Goal: Navigation & Orientation: Find specific page/section

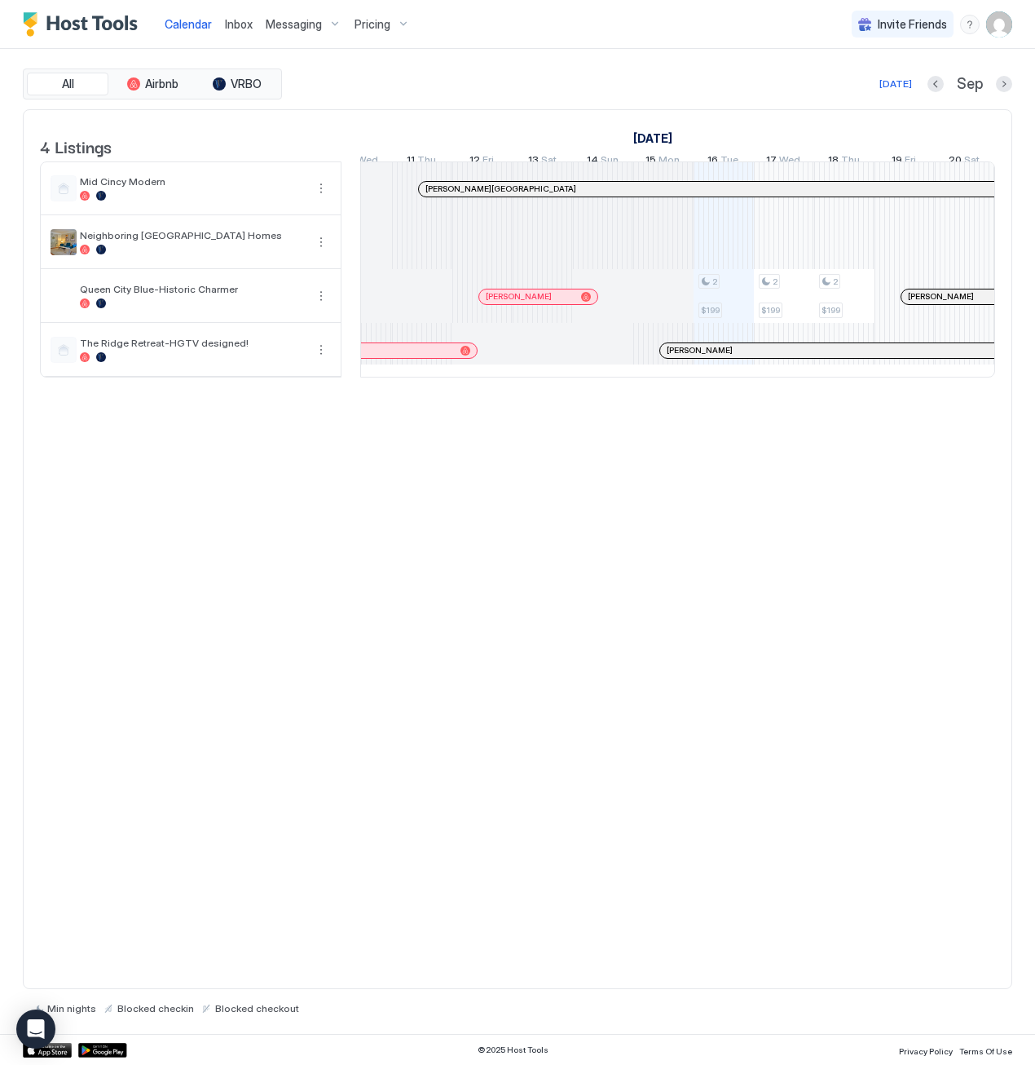
scroll to position [0, 685]
click at [471, 302] on div at bounding box center [471, 296] width 13 height 13
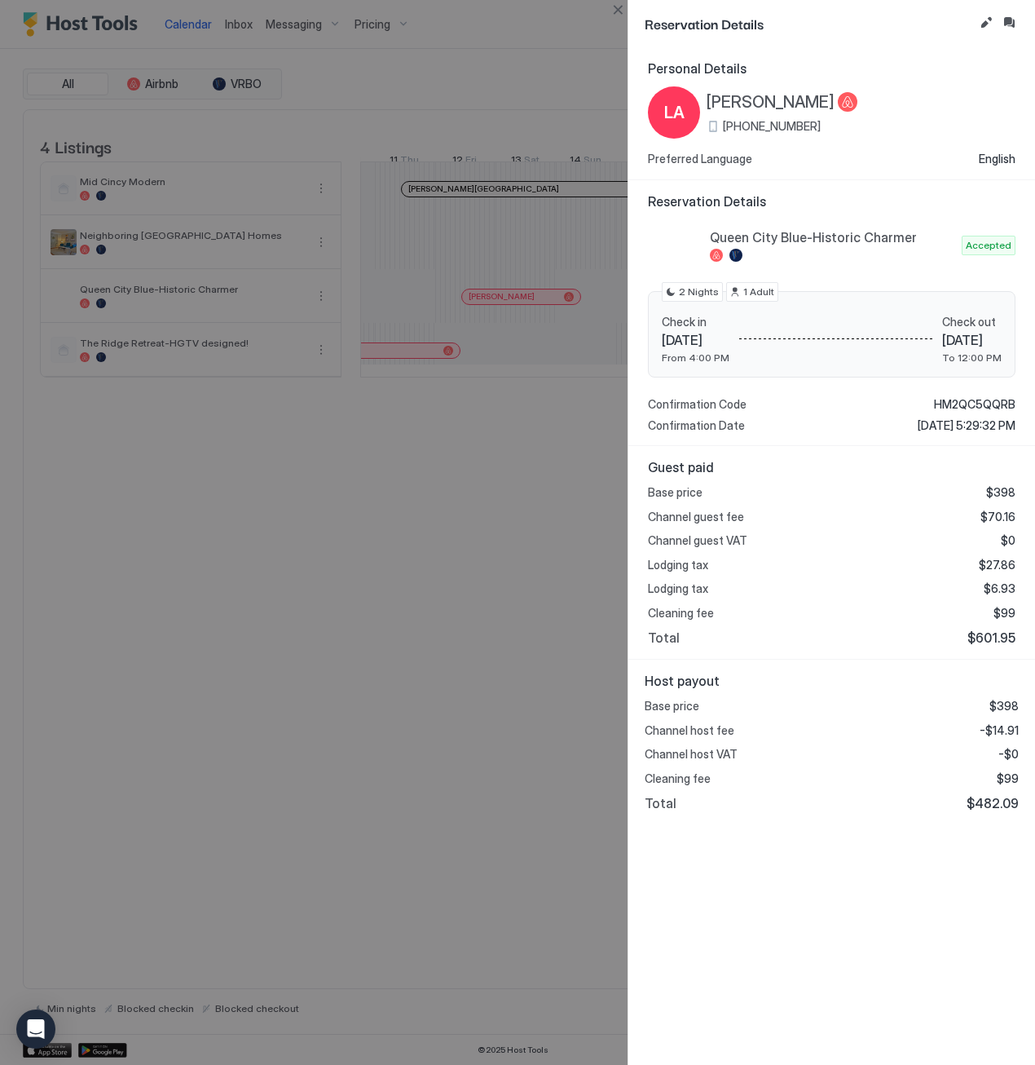
click at [542, 459] on div at bounding box center [517, 532] width 1035 height 1065
click at [617, 9] on button "Close" at bounding box center [618, 10] width 20 height 20
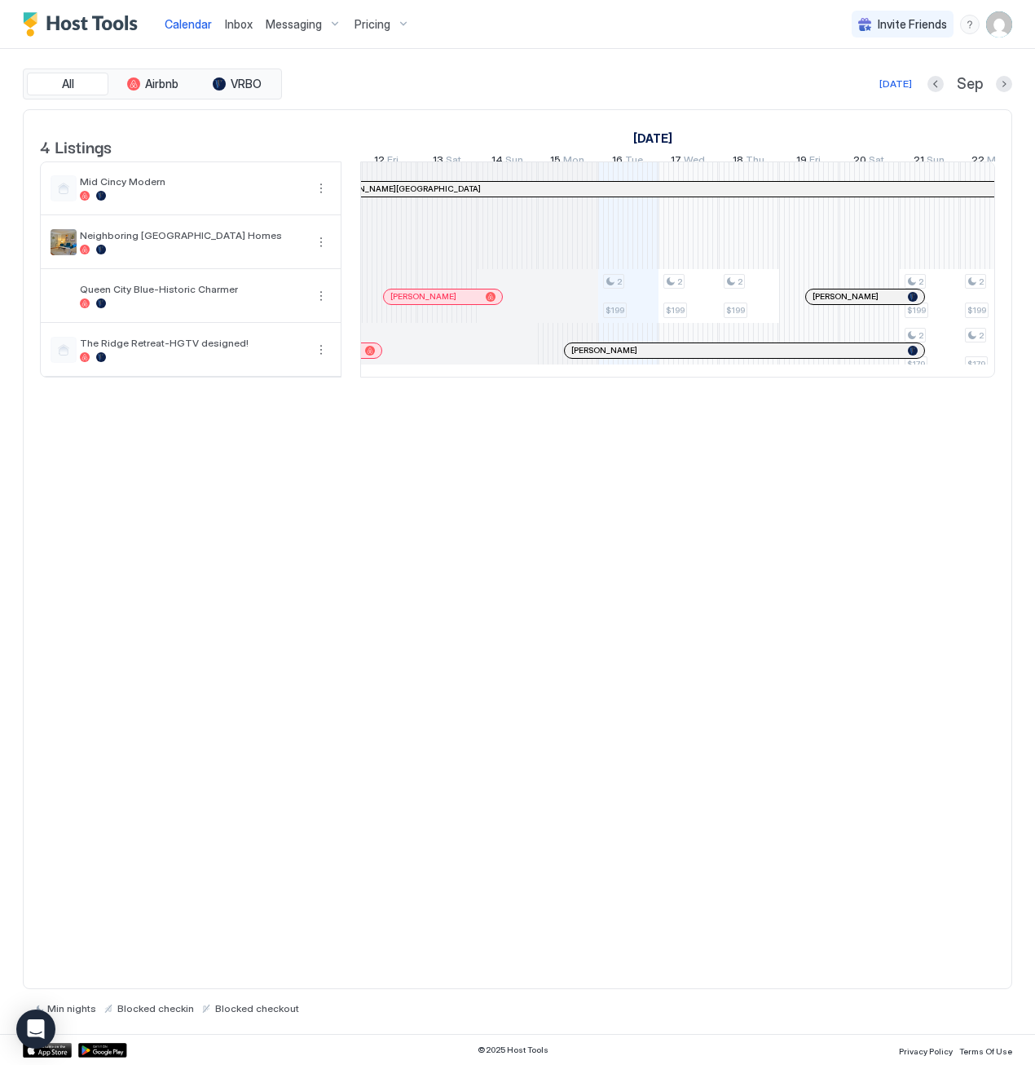
click at [577, 357] on div at bounding box center [577, 350] width 13 height 13
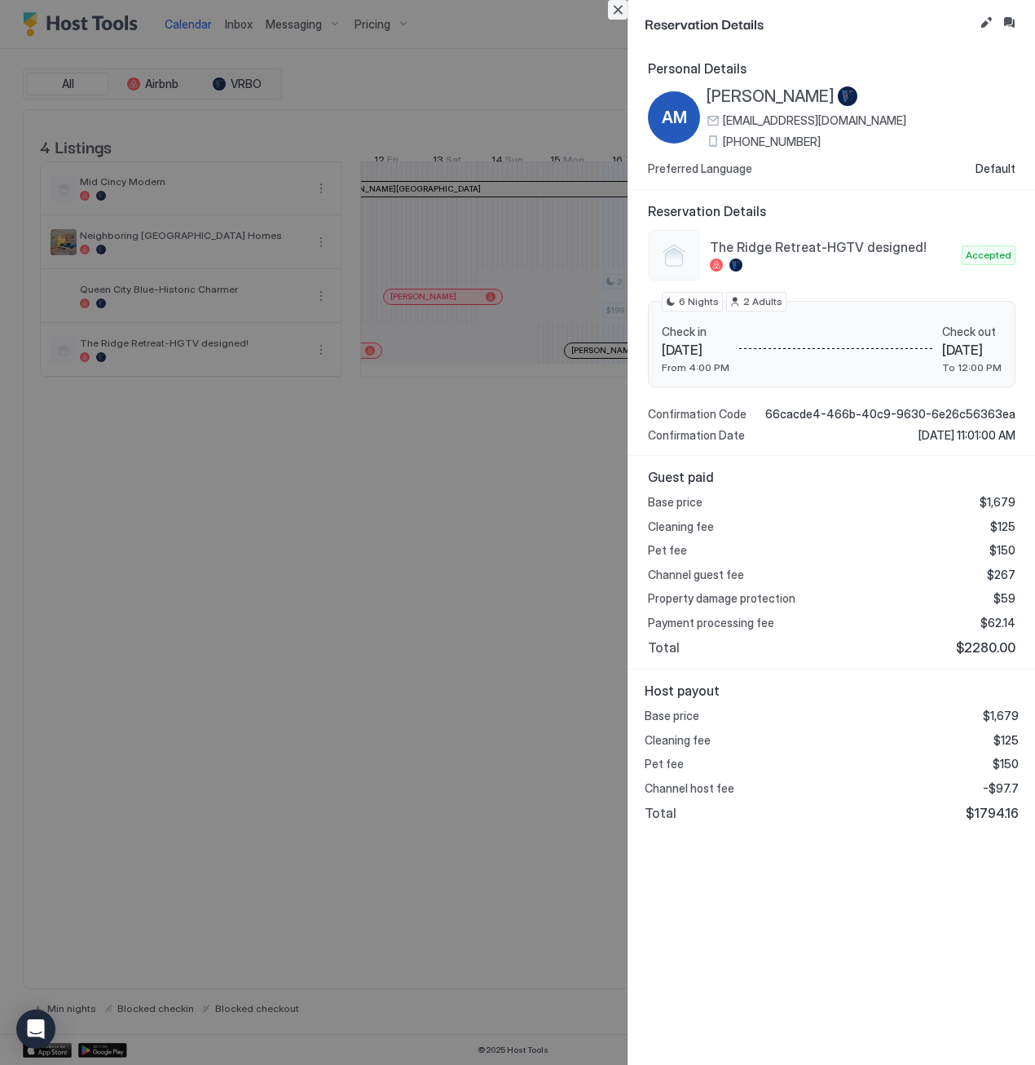
click at [616, 8] on button "Close" at bounding box center [618, 10] width 20 height 20
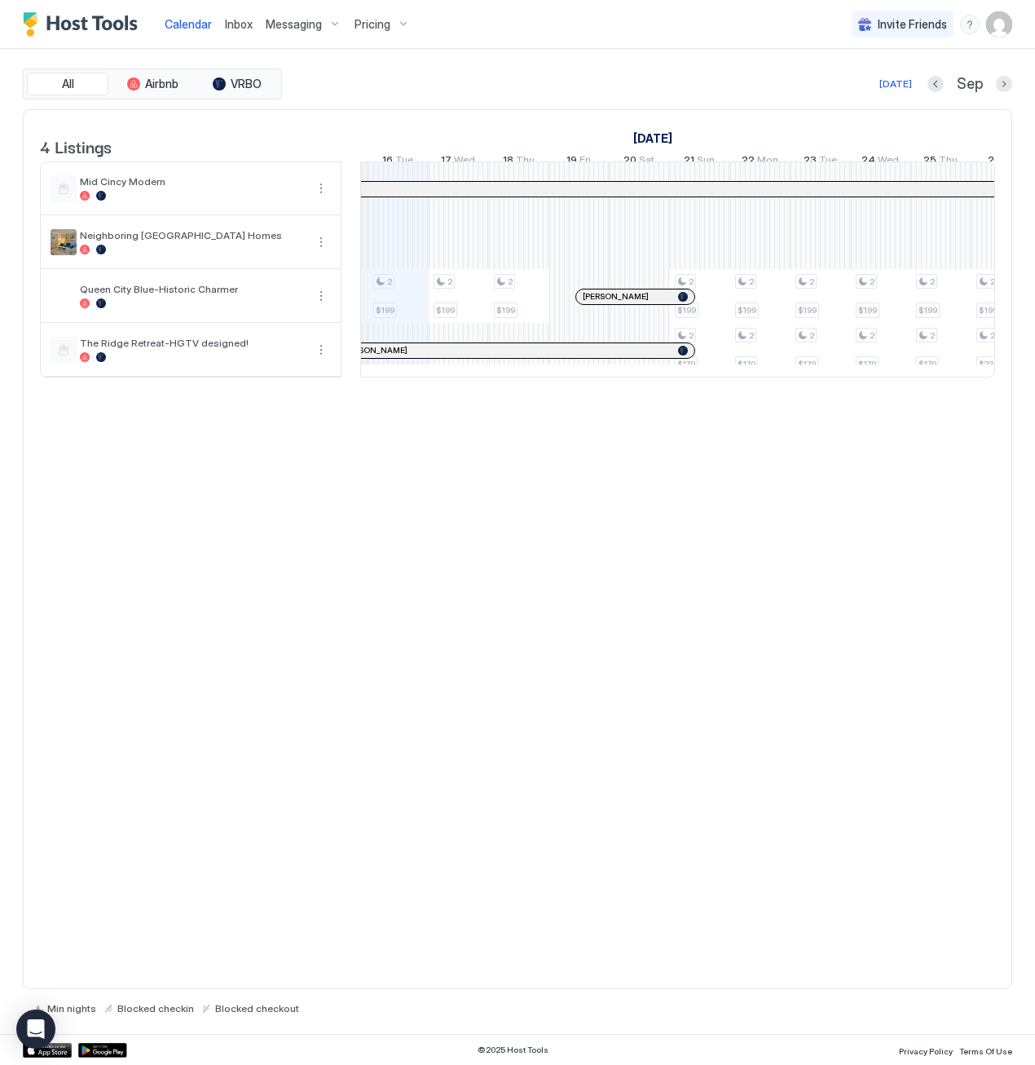
click at [593, 300] on div "[PERSON_NAME]" at bounding box center [635, 296] width 118 height 15
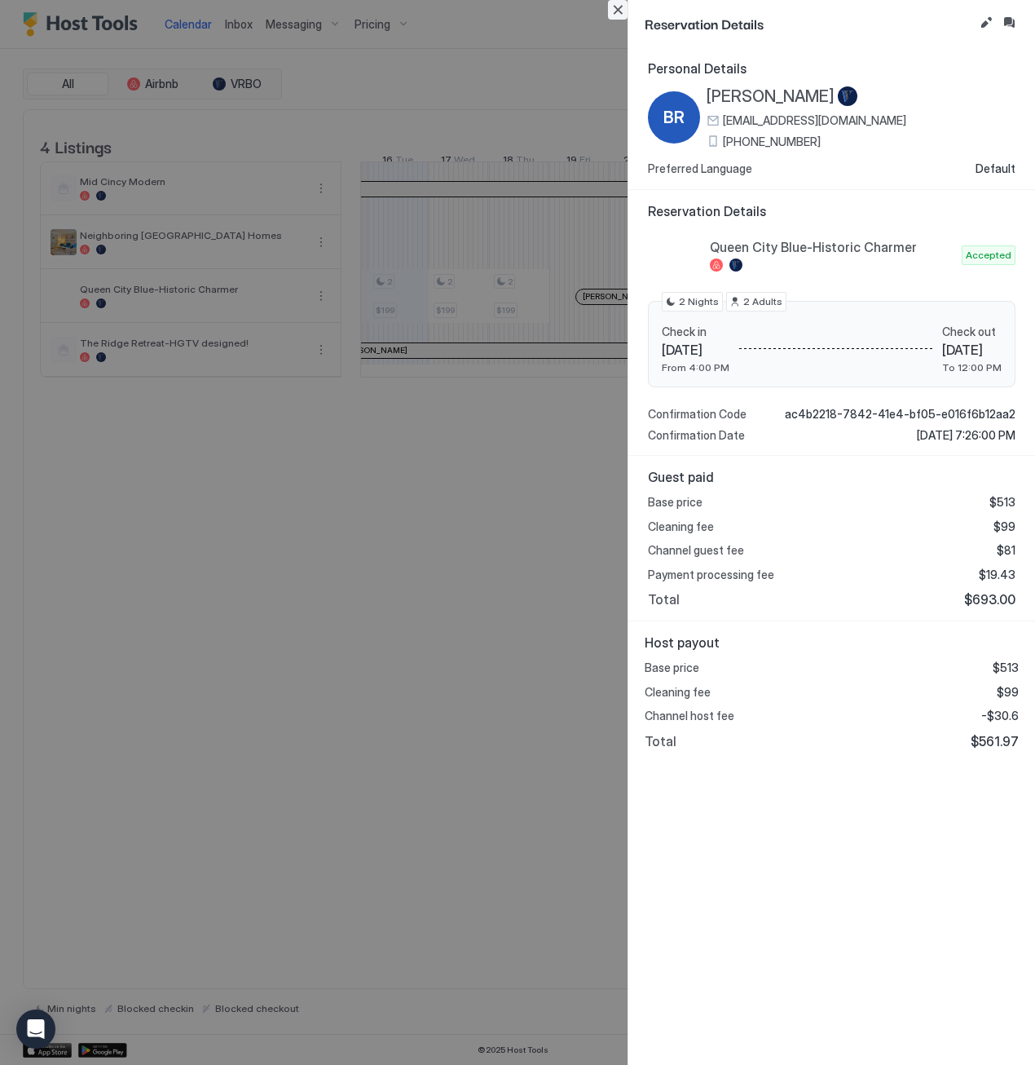
click at [621, 8] on button "Close" at bounding box center [618, 10] width 20 height 20
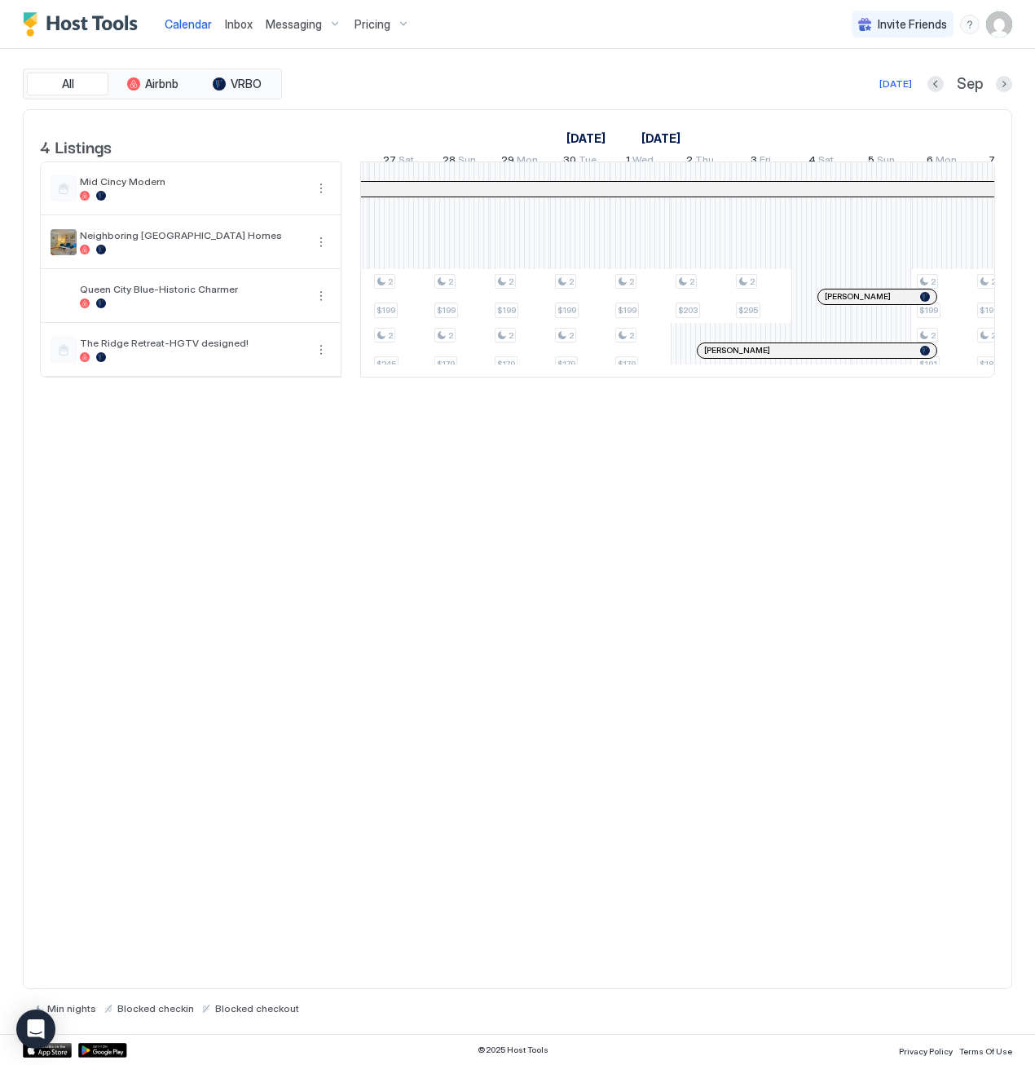
click at [709, 357] on div at bounding box center [710, 350] width 13 height 13
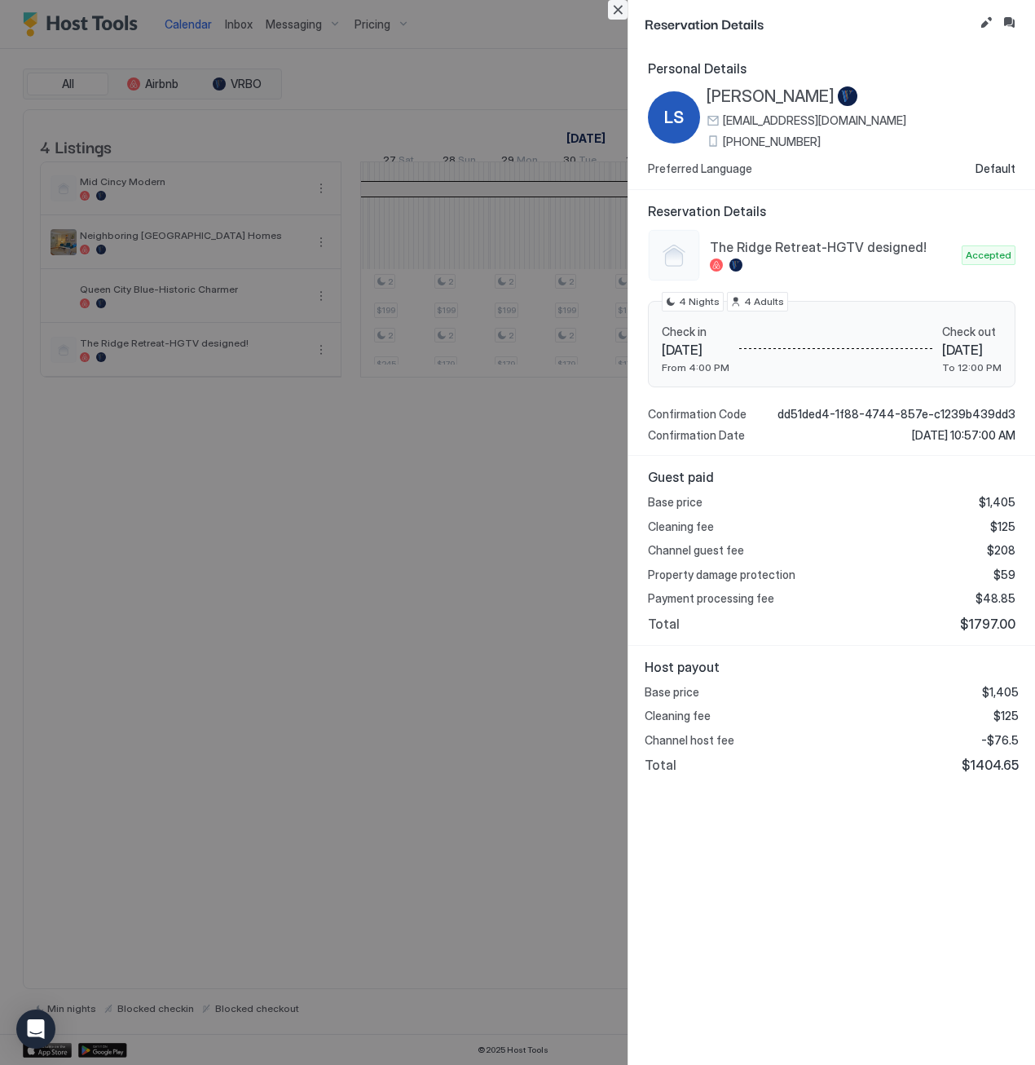
click at [615, 6] on button "Close" at bounding box center [618, 10] width 20 height 20
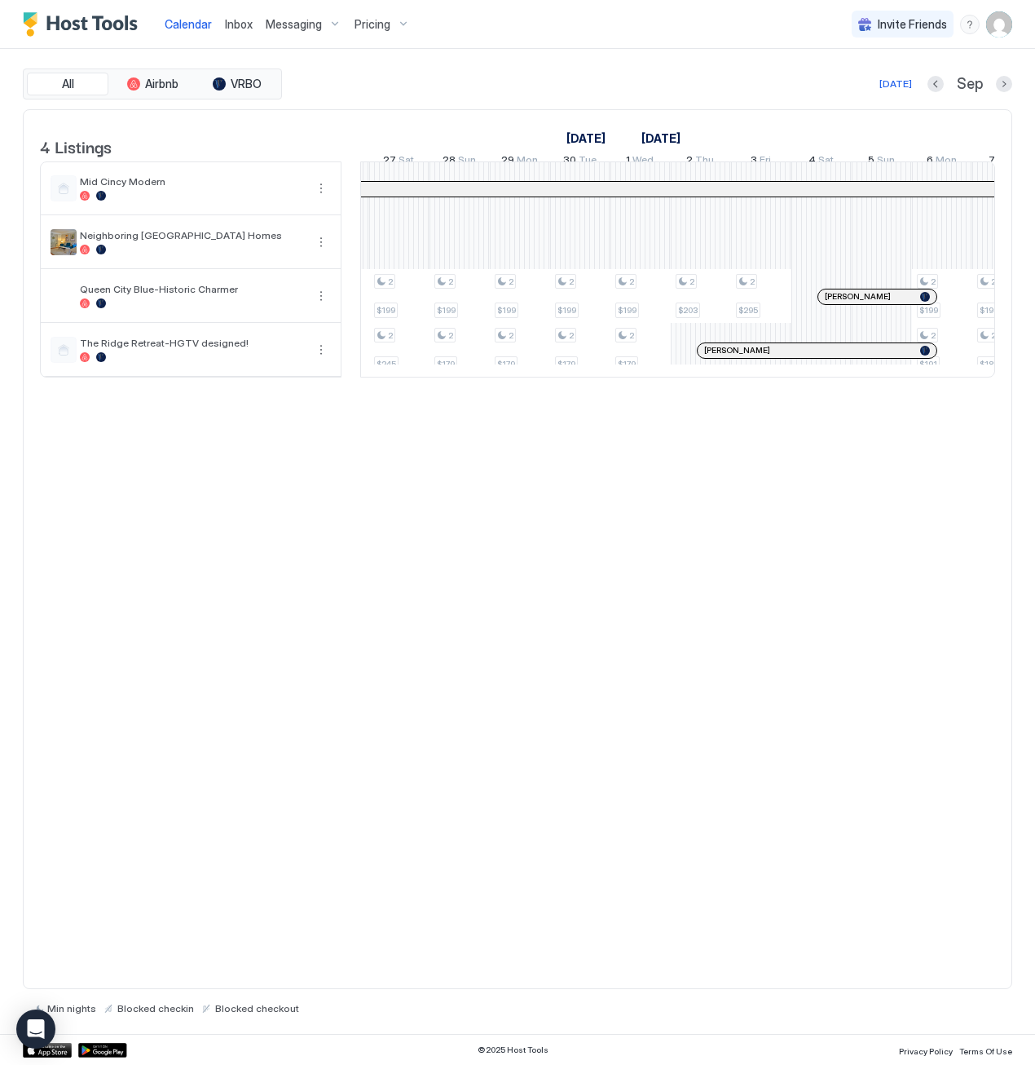
click at [826, 302] on div at bounding box center [827, 296] width 13 height 13
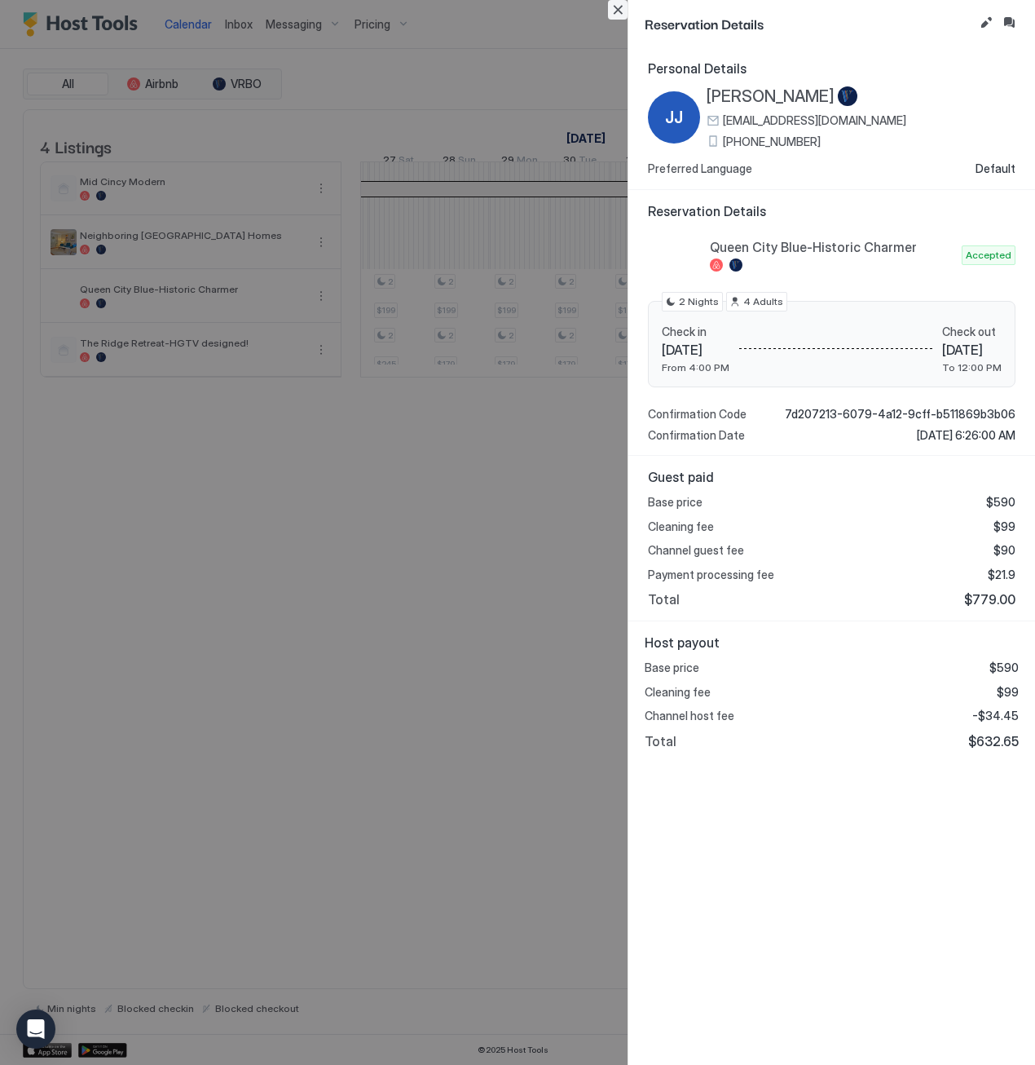
click at [621, 9] on button "Close" at bounding box center [618, 10] width 20 height 20
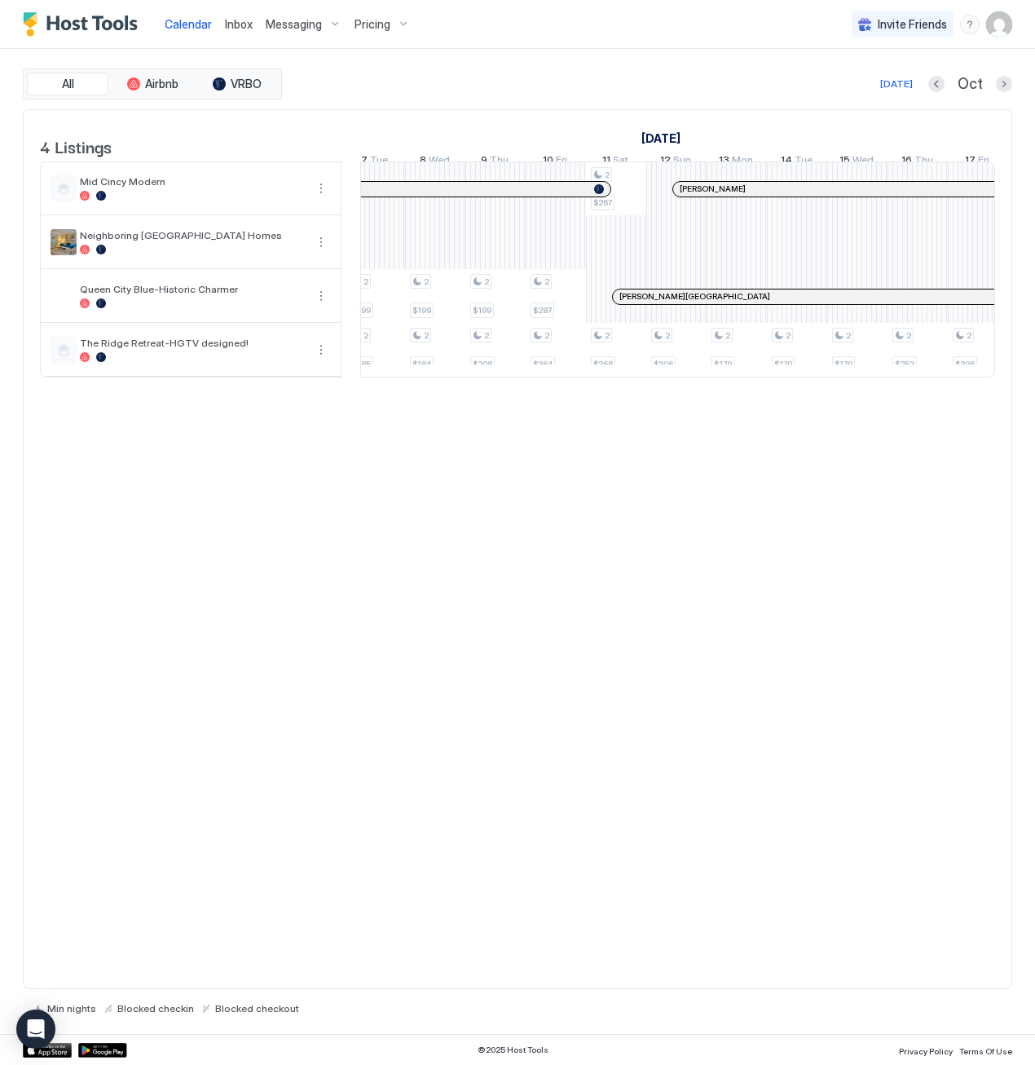
click at [637, 303] on div at bounding box center [643, 296] width 13 height 13
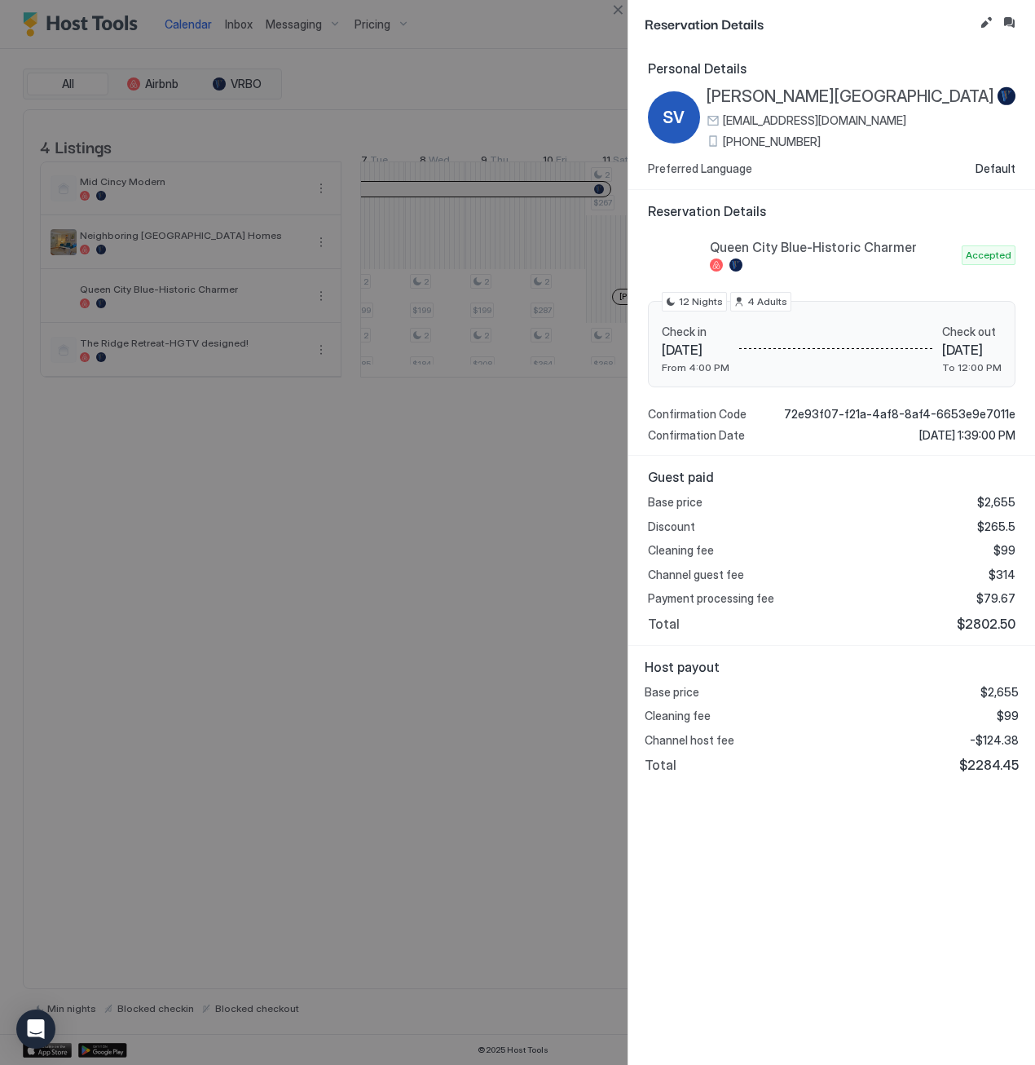
click at [620, 10] on button "Close" at bounding box center [618, 10] width 20 height 20
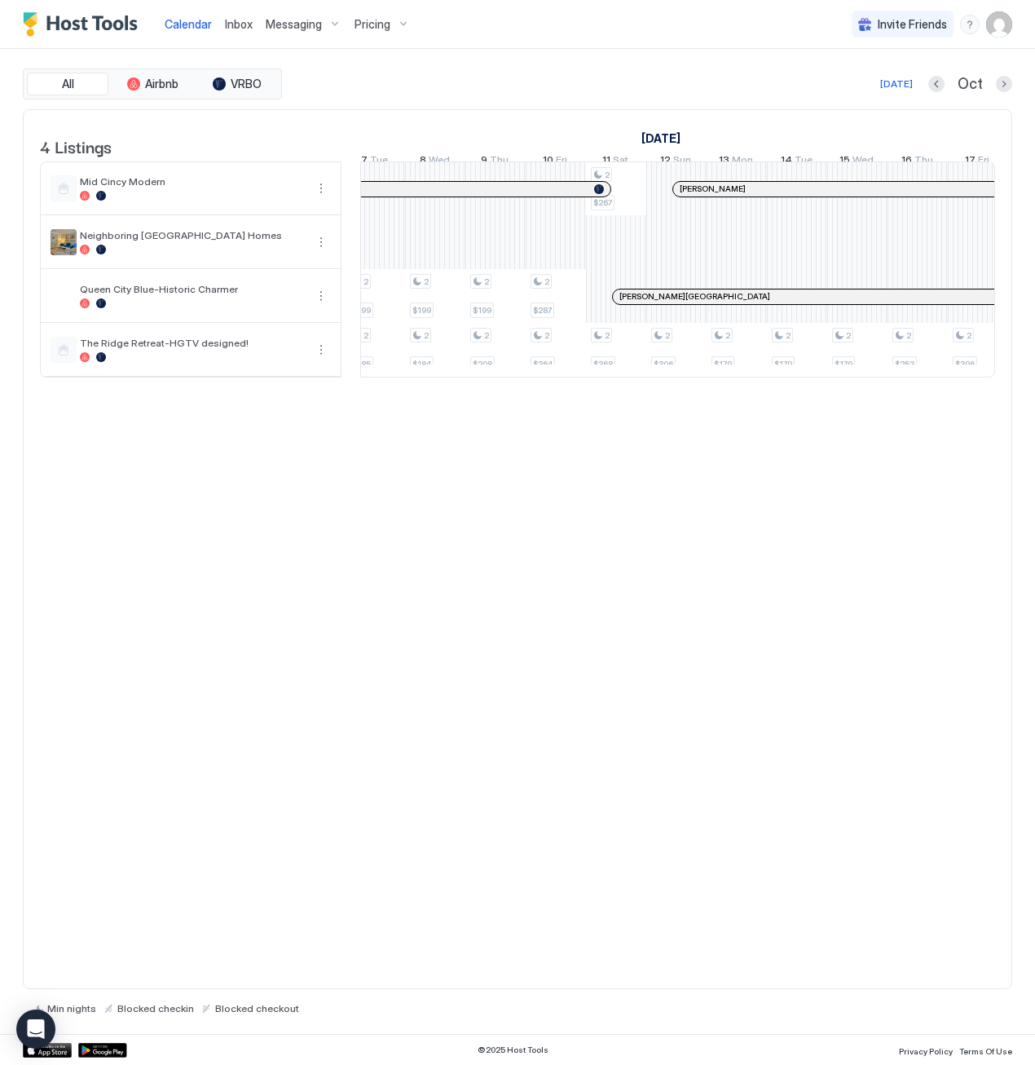
click at [0, 0] on div at bounding box center [0, 0] width 0 height 0
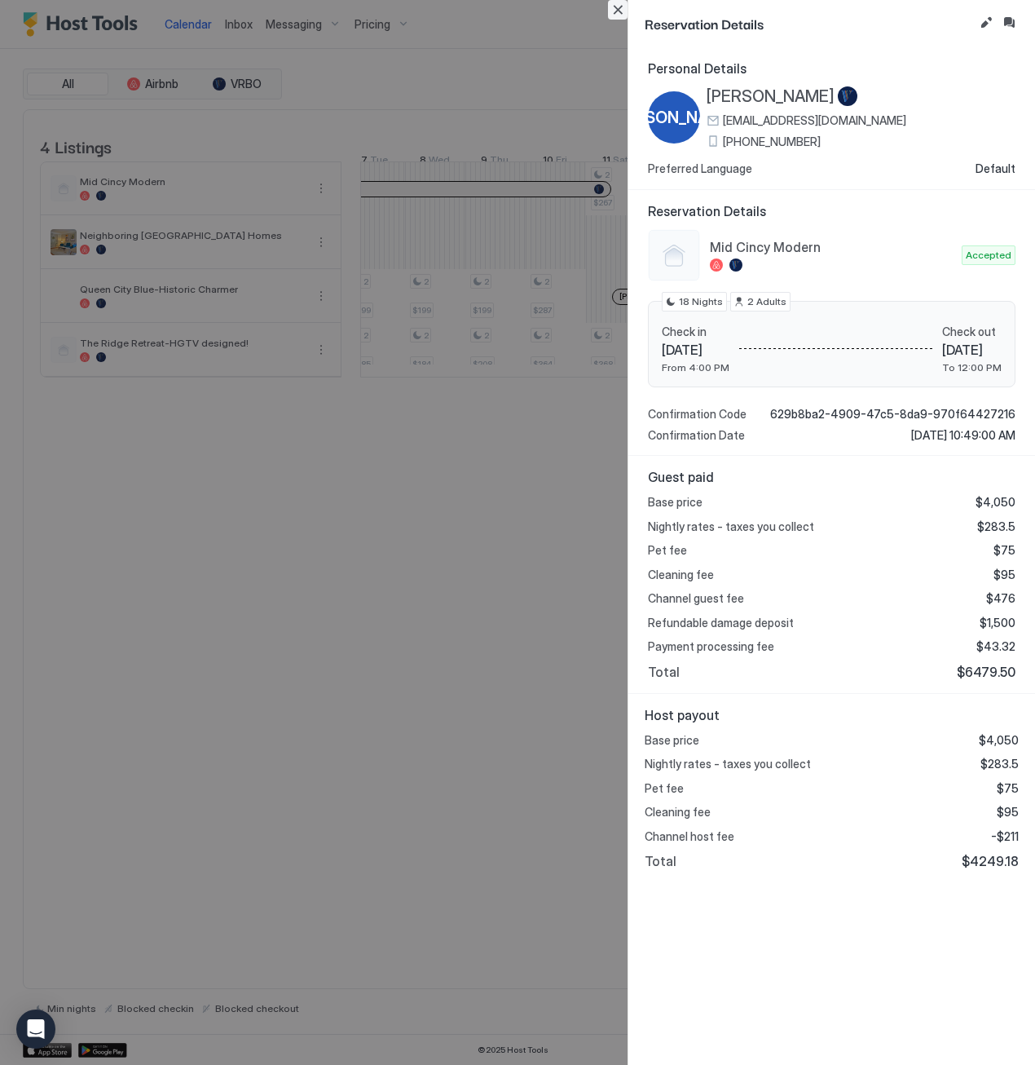
click at [621, 12] on button "Close" at bounding box center [618, 10] width 20 height 20
